Goal: Navigation & Orientation: Understand site structure

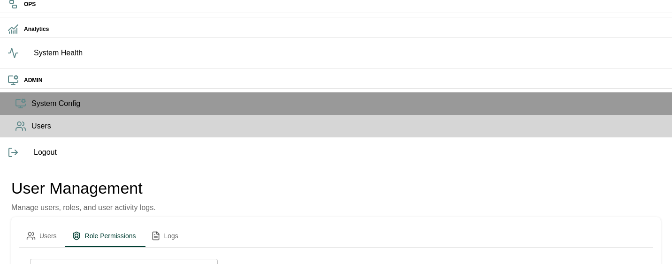
scroll to position [46, 0]
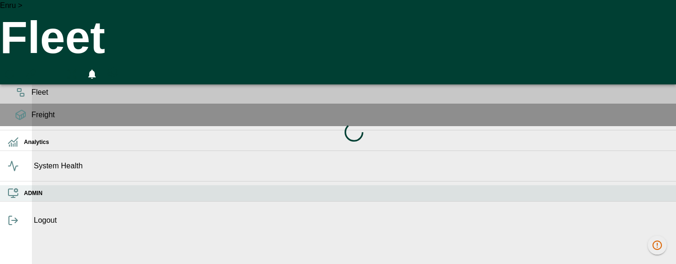
click at [19, 199] on icon at bounding box center [13, 193] width 11 height 11
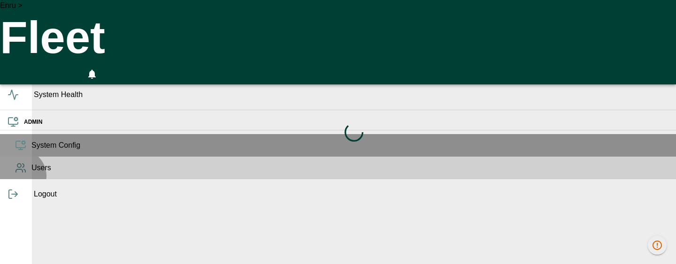
click at [31, 174] on span "Users" at bounding box center [349, 167] width 637 height 11
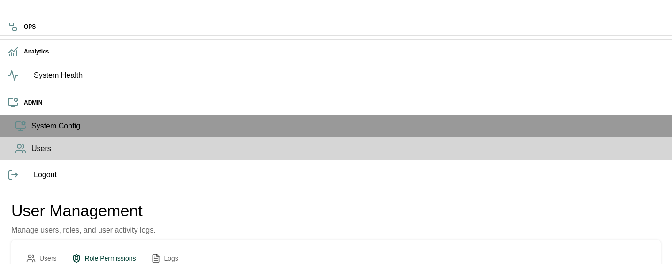
scroll to position [51, 0]
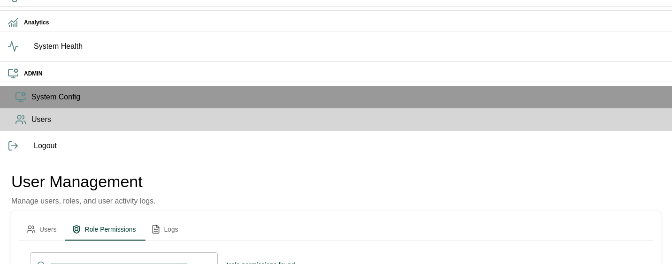
click at [388, 207] on div at bounding box center [338, 132] width 676 height 264
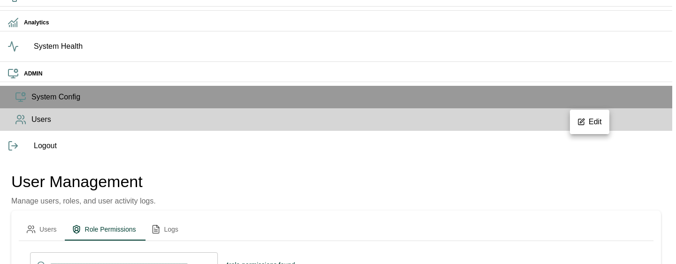
click at [591, 122] on li "Edit" at bounding box center [589, 122] width 39 height 17
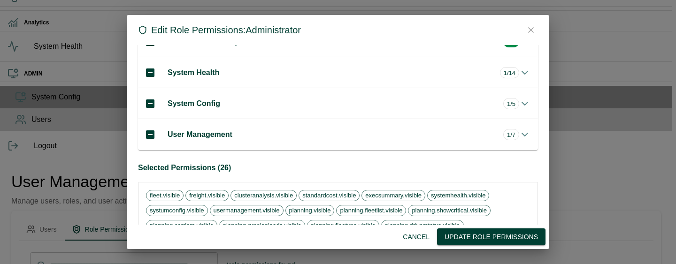
scroll to position [255, 0]
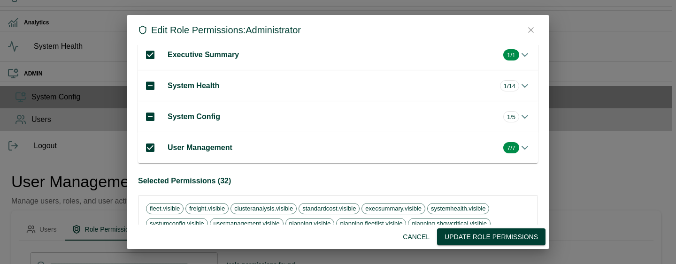
click at [522, 115] on icon "button" at bounding box center [525, 116] width 6 height 3
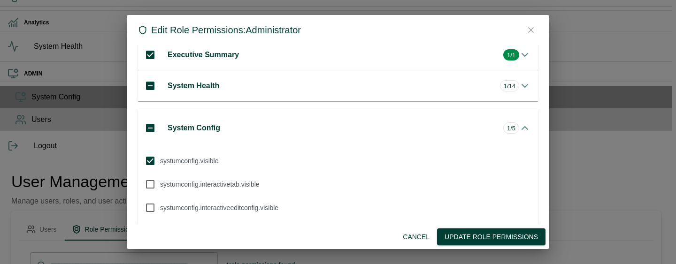
click at [522, 127] on icon "button" at bounding box center [525, 128] width 6 height 3
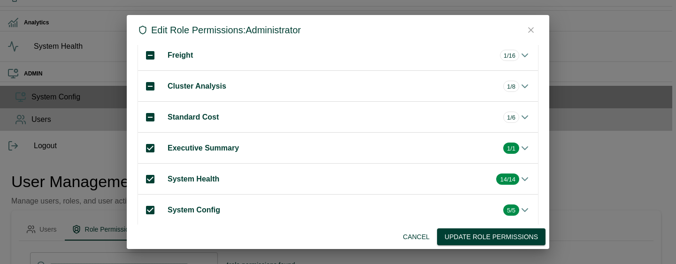
scroll to position [145, 0]
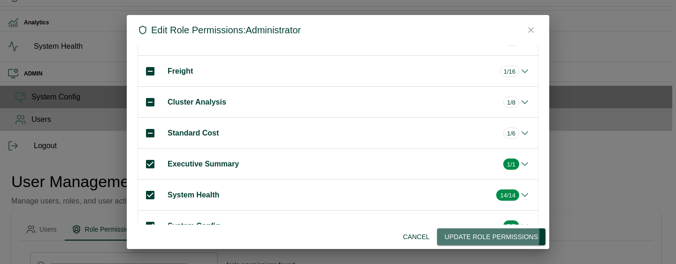
click at [461, 236] on button "Update Role Permissions" at bounding box center [491, 237] width 108 height 17
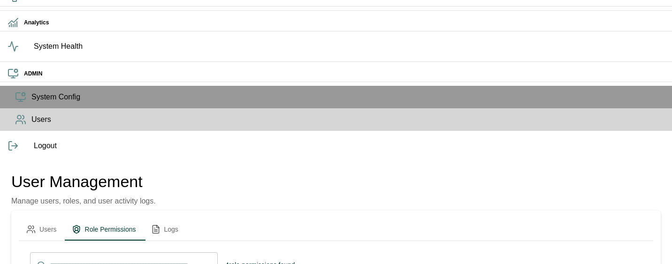
click at [580, 123] on icon at bounding box center [581, 122] width 8 height 8
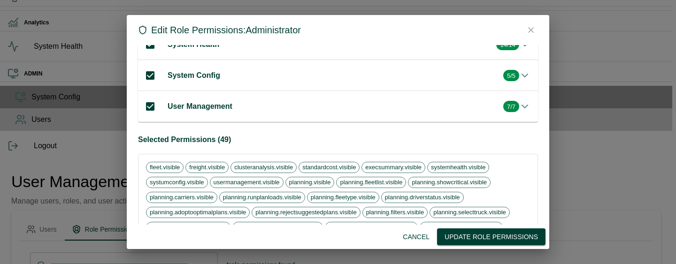
scroll to position [294, 0]
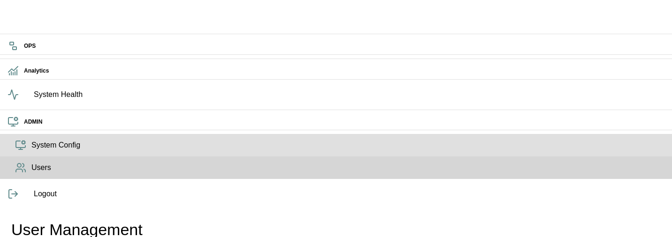
click at [31, 151] on span "System Config" at bounding box center [347, 145] width 633 height 11
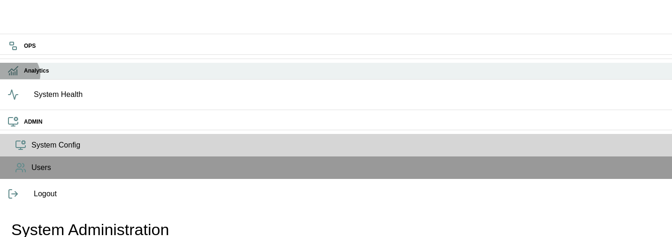
click at [17, 77] on icon at bounding box center [13, 70] width 11 height 11
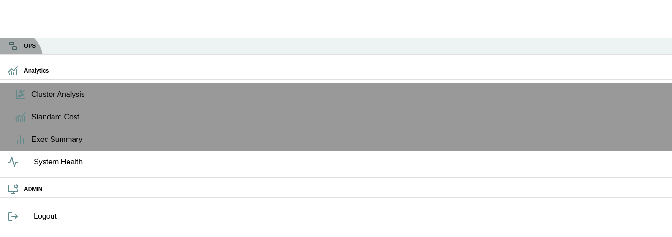
click at [24, 51] on h6 "OPS" at bounding box center [344, 46] width 641 height 9
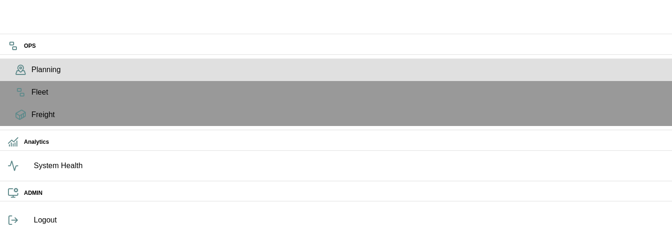
click at [16, 81] on div "Planning" at bounding box center [336, 70] width 672 height 23
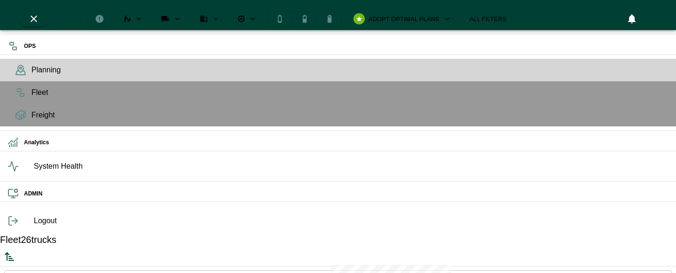
scroll to position [269, 175]
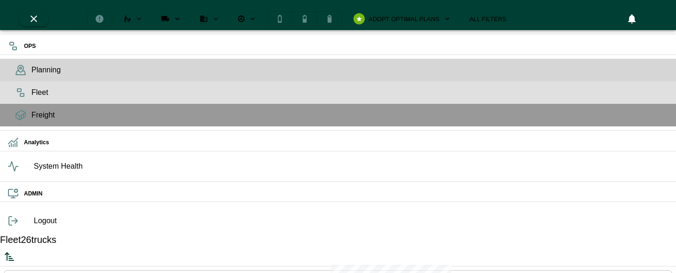
click at [17, 104] on div "Fleet" at bounding box center [338, 92] width 676 height 23
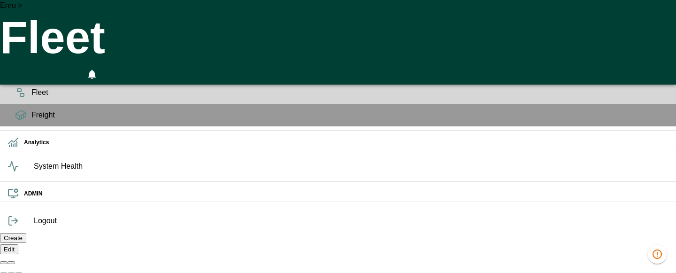
scroll to position [0, 283]
click at [58, 69] on icon "HomeTime Editor" at bounding box center [51, 75] width 14 height 12
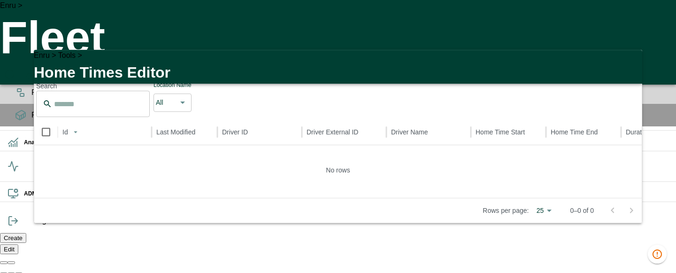
click at [625, 57] on icon "button" at bounding box center [628, 62] width 11 height 11
